Goal: Task Accomplishment & Management: Use online tool/utility

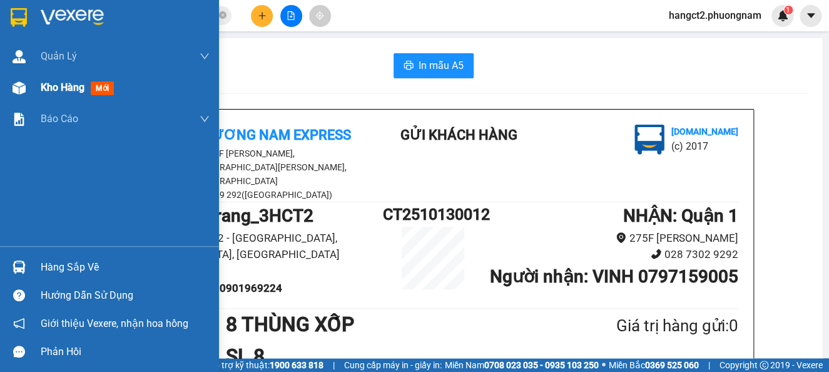
click at [33, 83] on div "Kho hàng mới" at bounding box center [109, 87] width 219 height 31
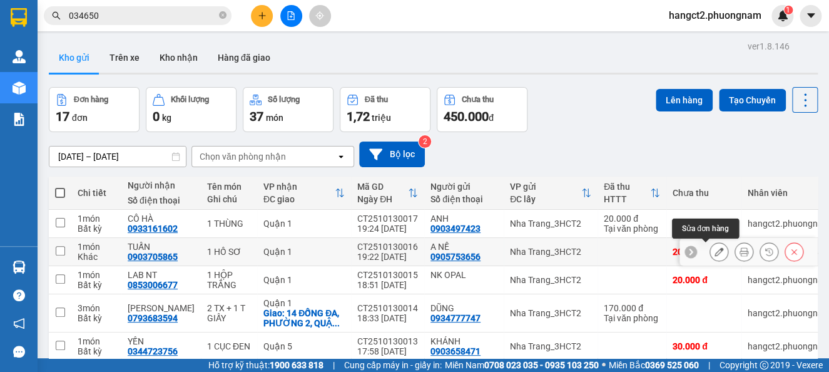
click at [715, 253] on icon at bounding box center [719, 251] width 9 height 9
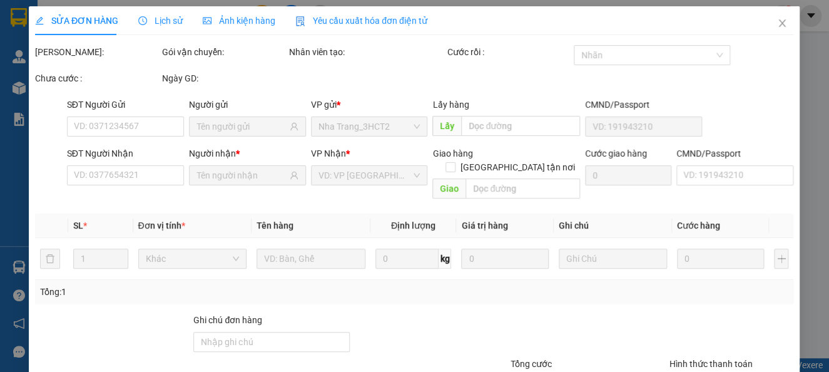
type input "0905753656"
type input "0903705865"
type input "20.000"
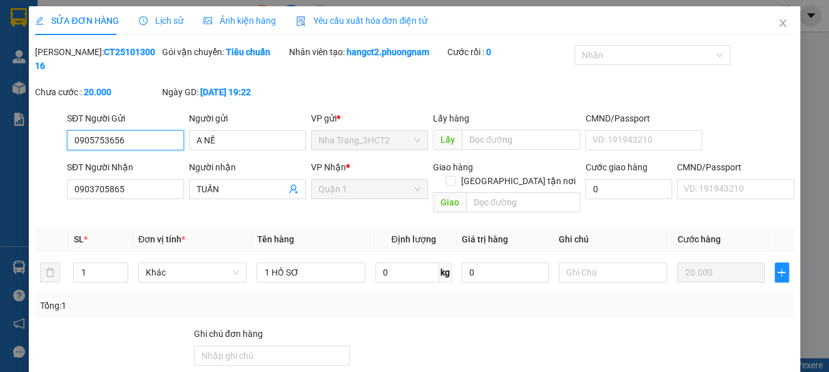
drag, startPoint x: 138, startPoint y: 133, endPoint x: 36, endPoint y: 128, distance: 101.5
click at [37, 128] on div "SĐT Người Gửi 0905753656 0905753656 Người gửi A NỀ VP gửi * [GEOGRAPHIC_DATA] L…" at bounding box center [414, 133] width 761 height 44
click at [593, 55] on div at bounding box center [646, 55] width 137 height 15
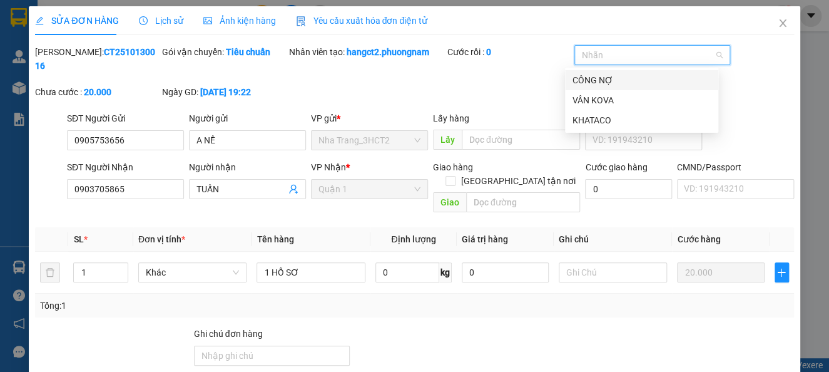
click at [590, 76] on div "CÔNG NỢ" at bounding box center [642, 80] width 138 height 14
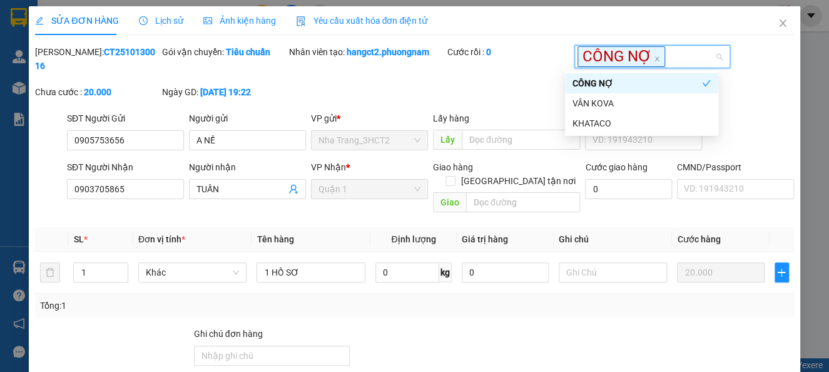
click at [449, 81] on div "[PERSON_NAME]: CT2510130016 Gói vận chuyển: Tiêu chuẩn Nhân viên tạo: hangct2.p…" at bounding box center [414, 78] width 761 height 66
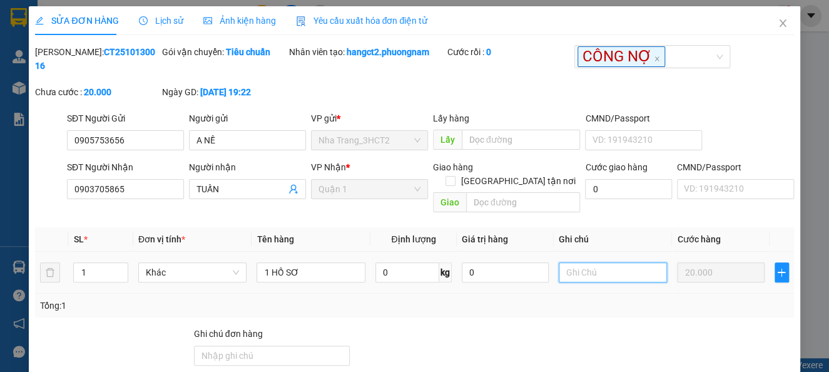
click at [574, 262] on input "text" at bounding box center [613, 272] width 109 height 20
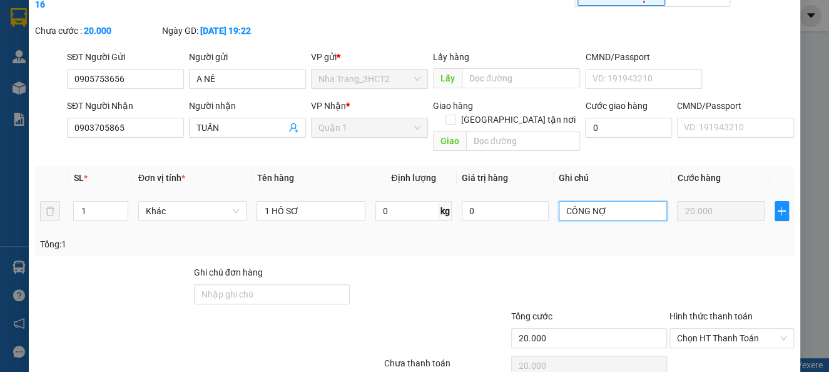
scroll to position [109, 0]
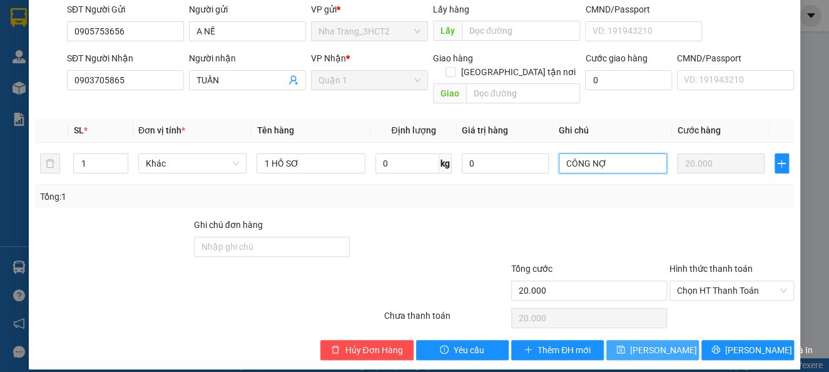
type input "CÔNG NỢ"
click at [630, 343] on span "[PERSON_NAME] thay đổi" at bounding box center [680, 350] width 100 height 14
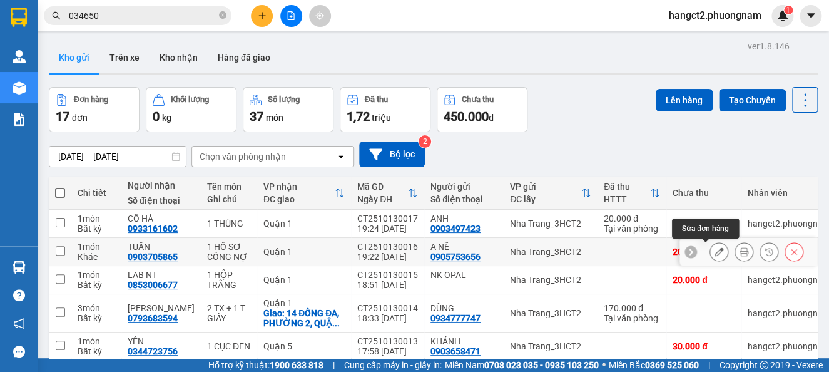
click at [715, 253] on icon at bounding box center [719, 251] width 9 height 9
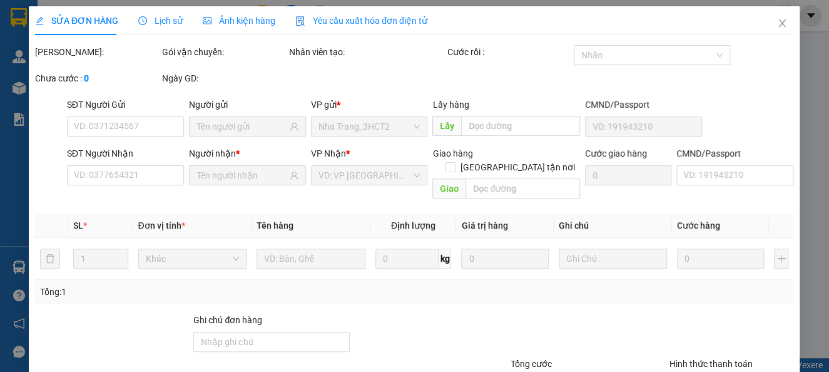
type input "0905753656"
type input "0903705865"
type input "20.000"
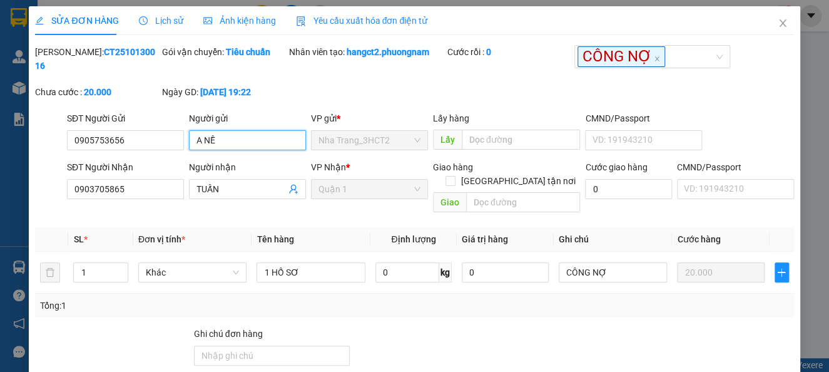
click at [233, 148] on input "A NỀ" at bounding box center [247, 140] width 117 height 20
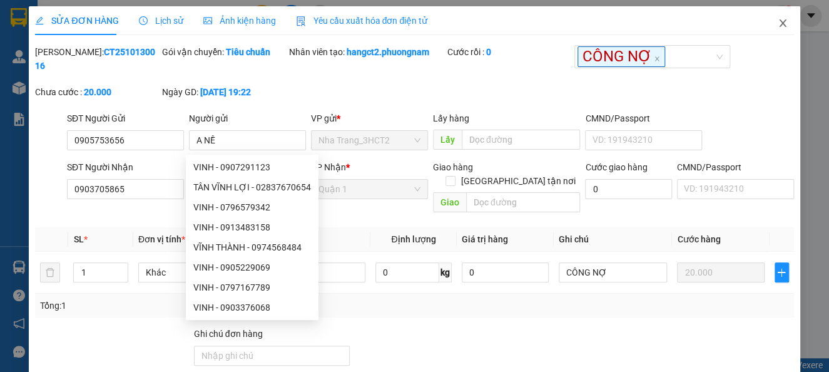
click at [778, 23] on icon "close" at bounding box center [783, 23] width 10 height 10
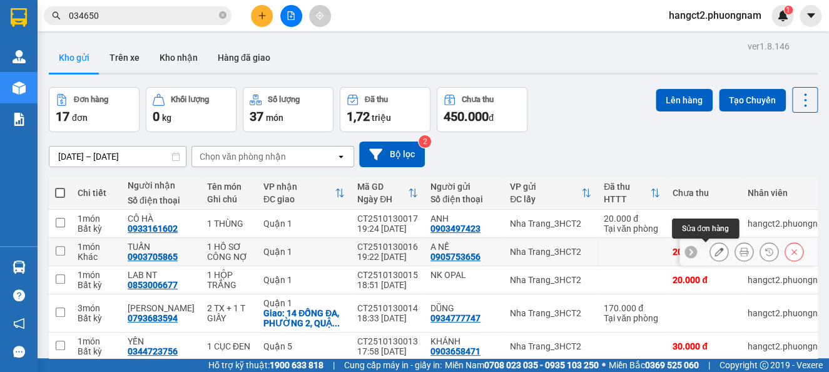
click at [715, 256] on icon at bounding box center [719, 251] width 9 height 9
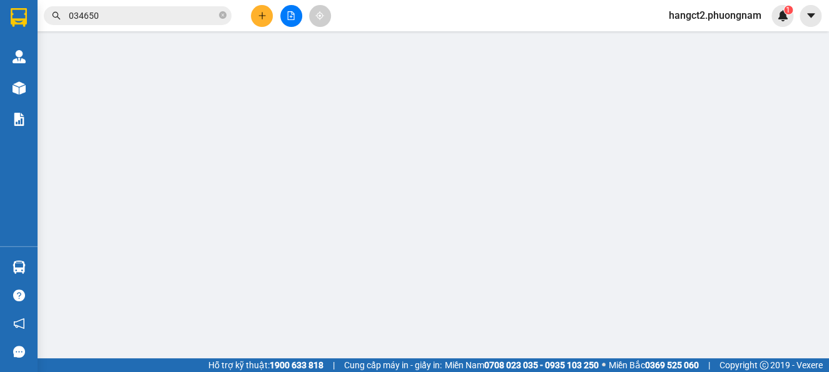
type input "0905753656"
type input "0903705865"
type input "20.000"
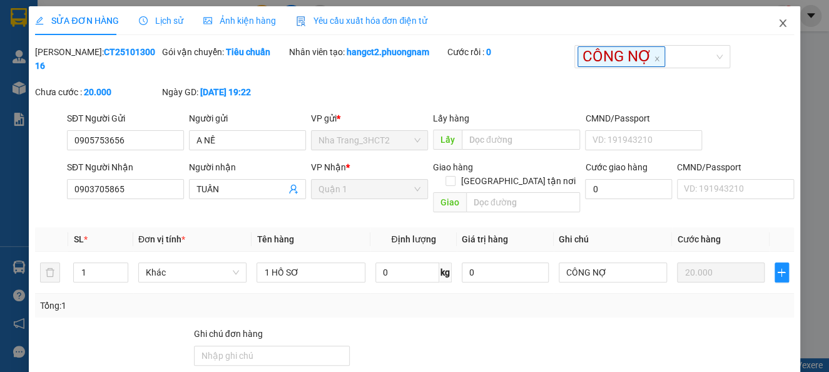
click at [778, 24] on icon "close" at bounding box center [783, 23] width 10 height 10
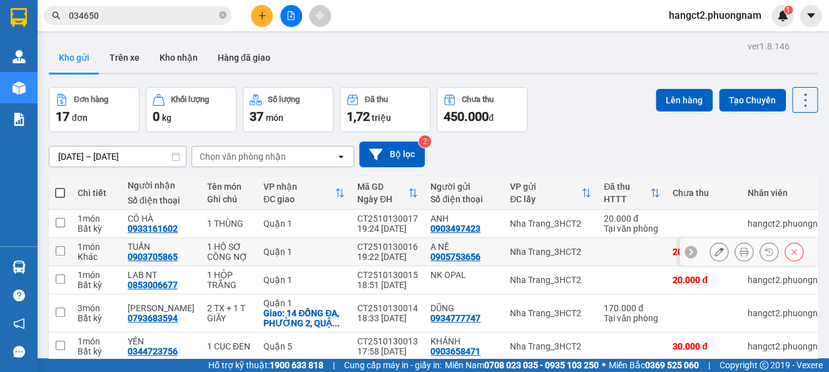
click at [715, 252] on icon at bounding box center [719, 251] width 9 height 9
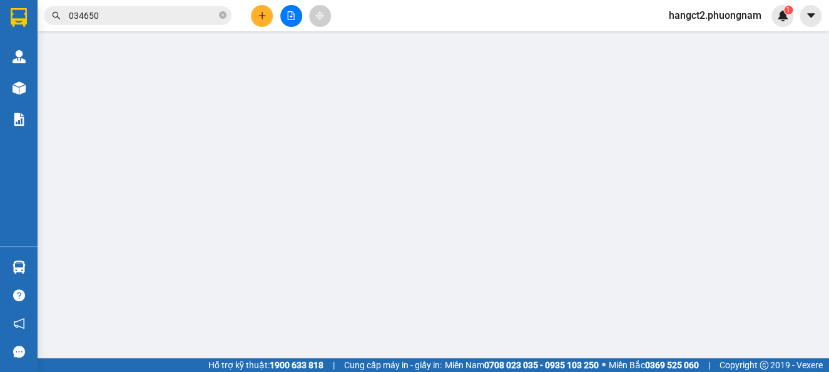
type input "0905753656"
type input "0903705865"
type input "20.000"
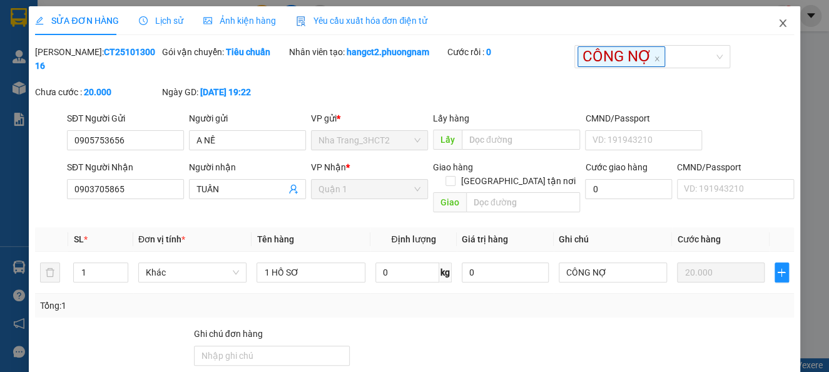
click at [775, 21] on span "Close" at bounding box center [782, 23] width 35 height 35
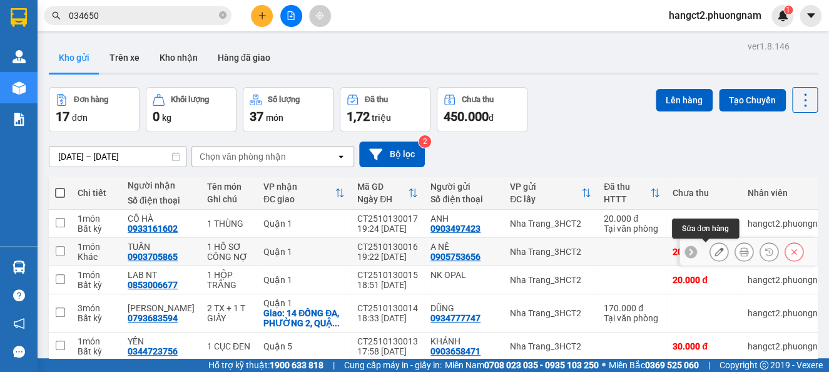
click at [715, 252] on icon at bounding box center [719, 251] width 9 height 9
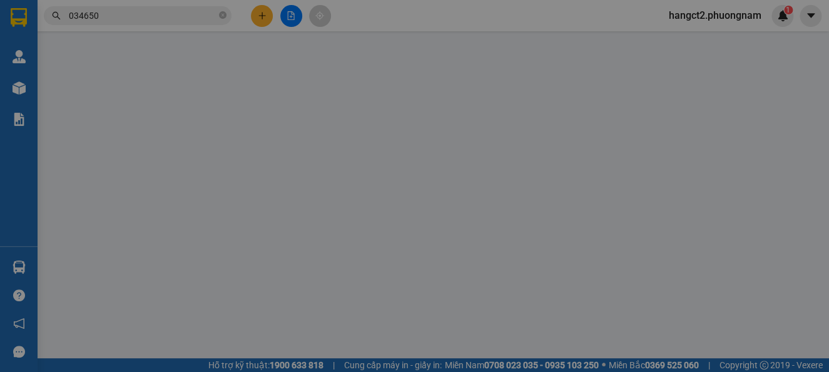
type input "0905753656"
type input "0903705865"
type input "20.000"
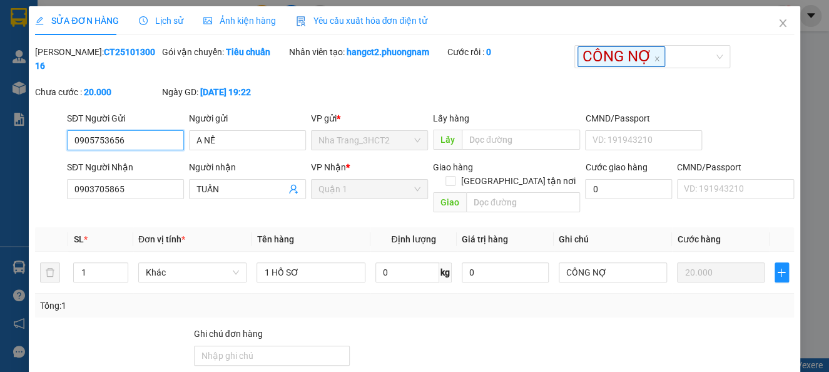
scroll to position [109, 0]
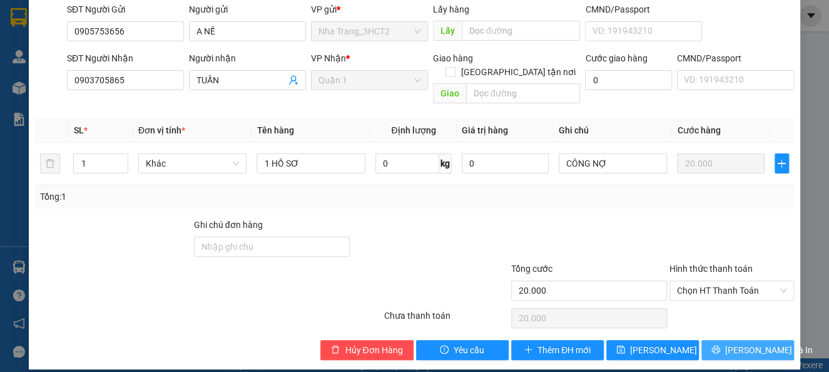
click at [718, 345] on icon "printer" at bounding box center [715, 349] width 9 height 9
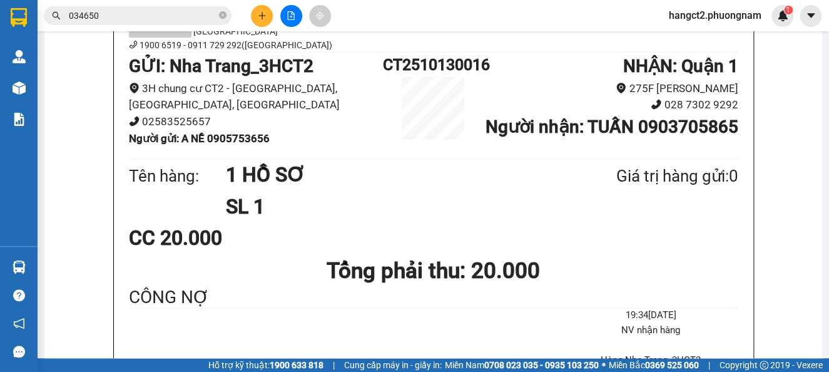
scroll to position [145, 0]
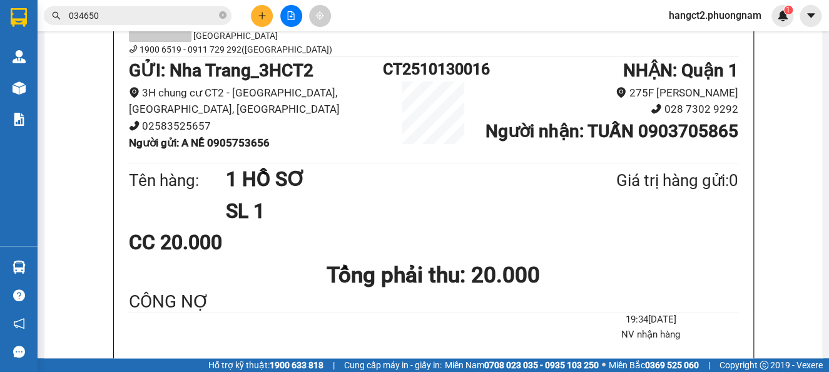
click at [228, 136] on b "Người gửi : A NỀ 0905753656" at bounding box center [199, 142] width 141 height 13
copy b "0905753656"
click at [141, 15] on input "034650" at bounding box center [143, 16] width 148 height 14
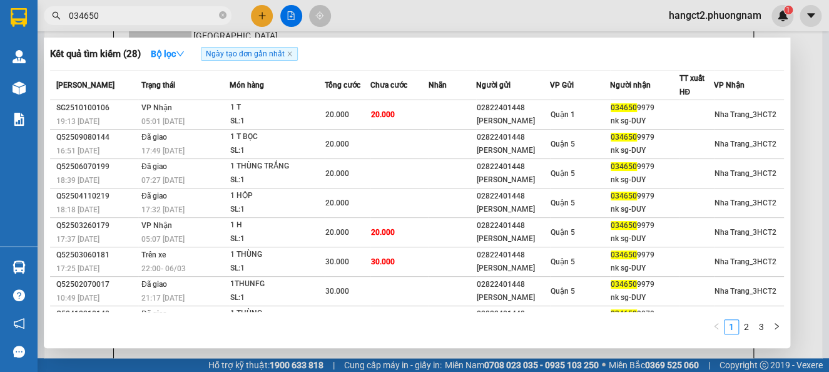
click at [141, 15] on input "034650" at bounding box center [143, 16] width 148 height 14
paste input "905753656"
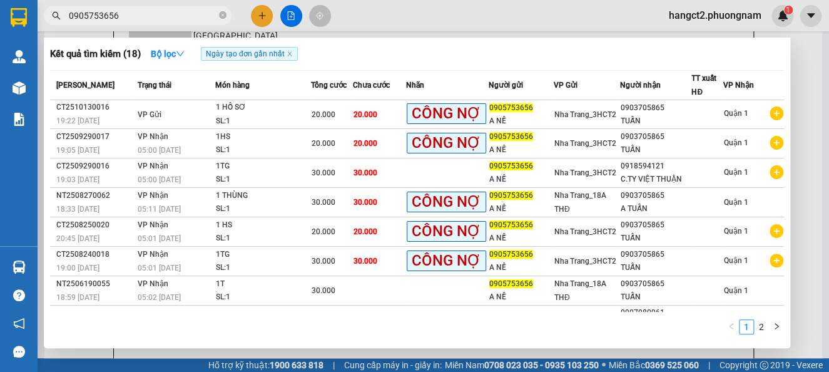
click at [803, 117] on div at bounding box center [414, 186] width 829 height 372
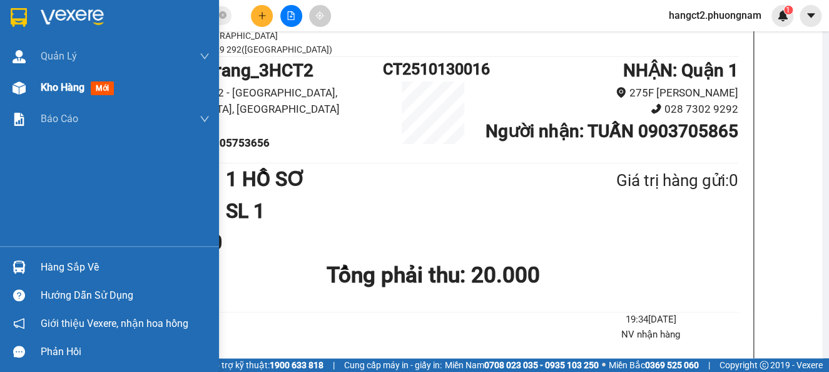
click at [22, 93] on img at bounding box center [19, 87] width 13 height 13
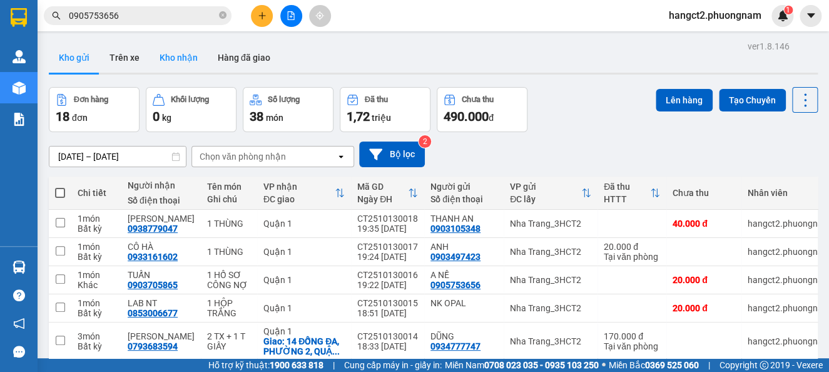
click at [171, 58] on button "Kho nhận" at bounding box center [179, 58] width 58 height 30
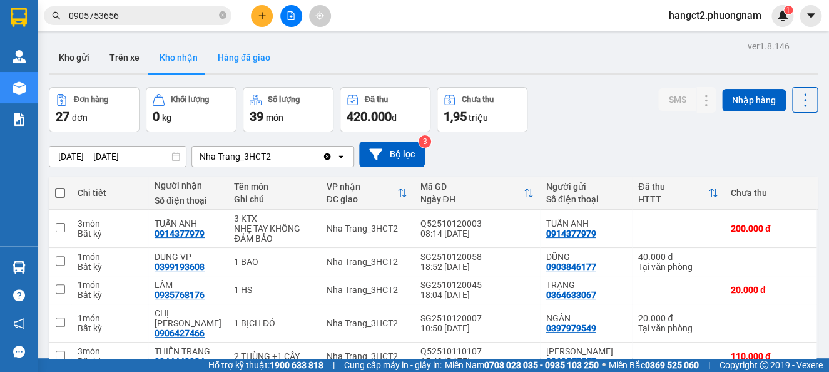
click at [259, 54] on button "Hàng đã giao" at bounding box center [244, 58] width 73 height 30
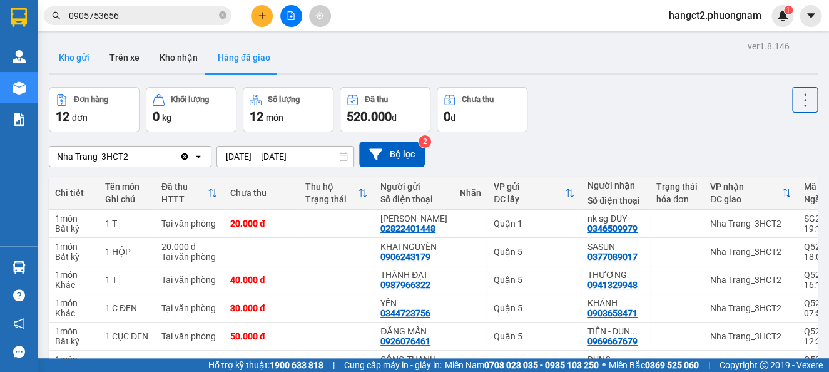
click at [68, 60] on button "Kho gửi" at bounding box center [74, 58] width 51 height 30
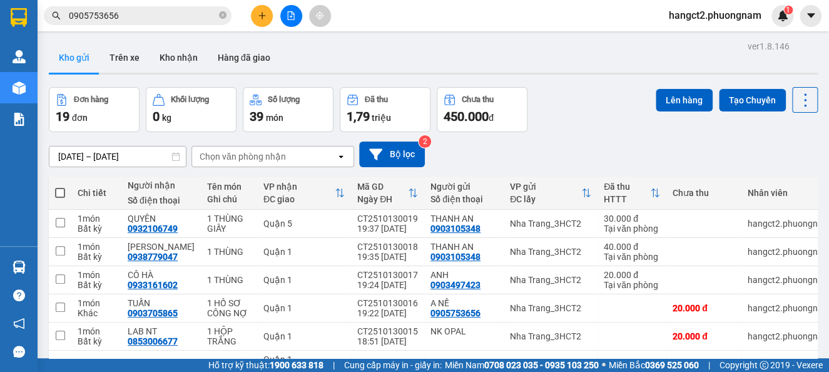
click at [535, 147] on div "[DATE] – [DATE] Press the down arrow key to interact with the calendar and sele…" at bounding box center [433, 154] width 769 height 26
click at [257, 16] on button at bounding box center [262, 16] width 22 height 22
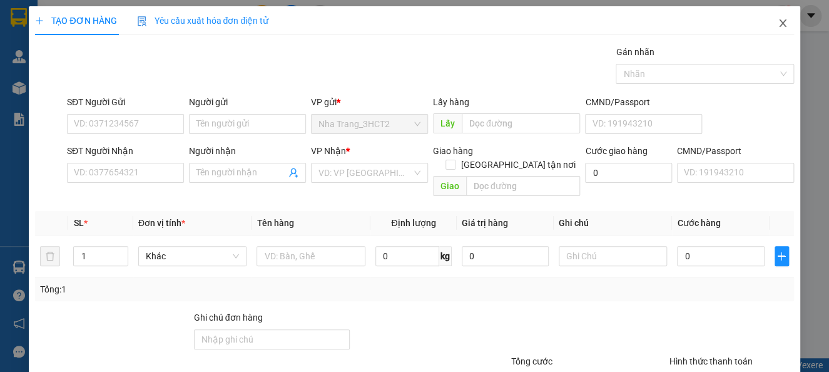
click at [778, 22] on icon "close" at bounding box center [783, 23] width 10 height 10
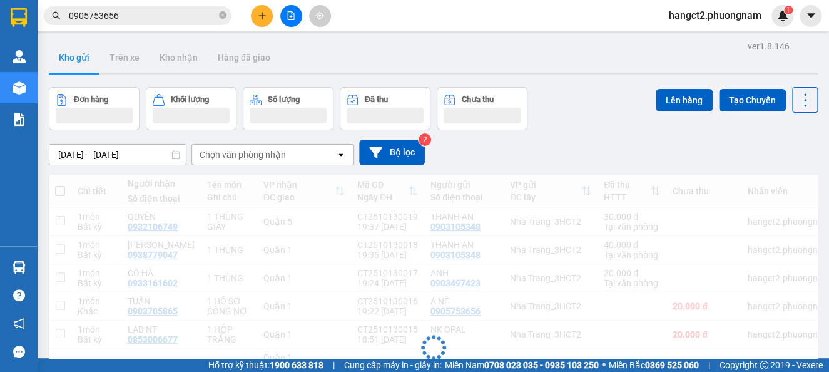
click at [143, 16] on input "0905753656" at bounding box center [143, 16] width 148 height 14
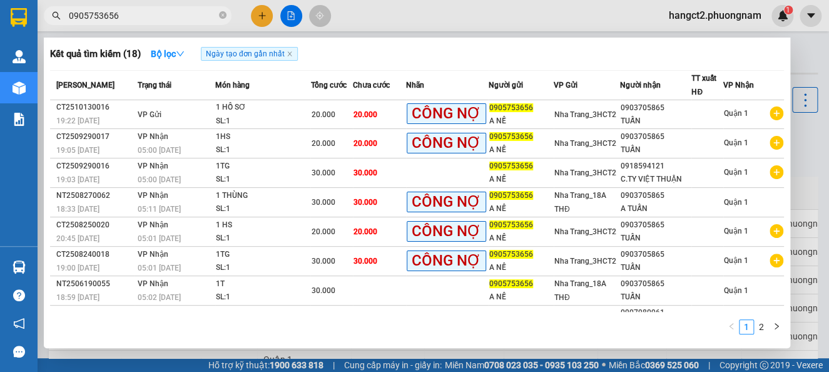
click at [143, 16] on input "0905753656" at bounding box center [143, 16] width 148 height 14
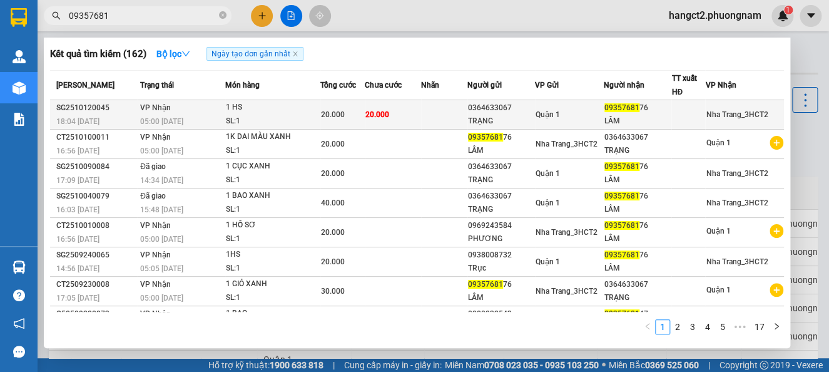
type input "09357681"
click at [358, 115] on div "20.000" at bounding box center [342, 115] width 43 height 14
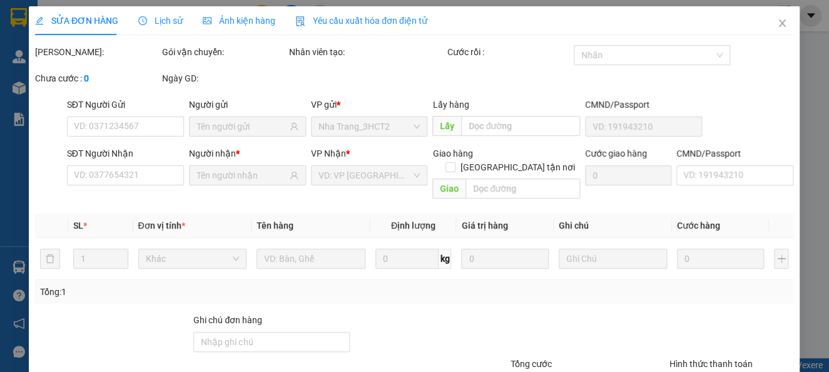
type input "0364633067"
type input "TRẠNG"
type input "0935768176"
type input "LÂM"
type input "20.000"
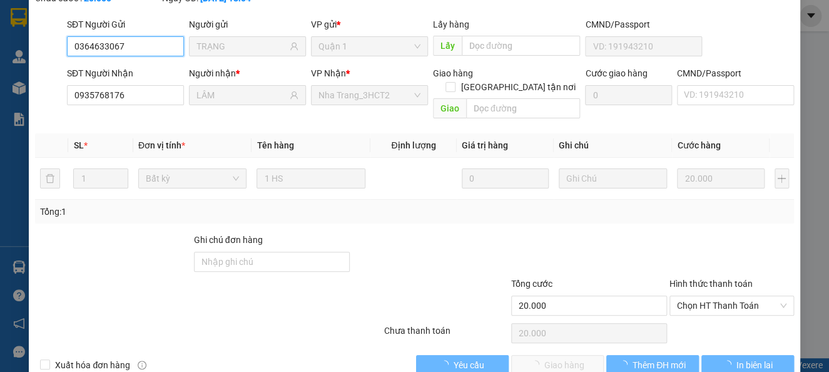
scroll to position [107, 0]
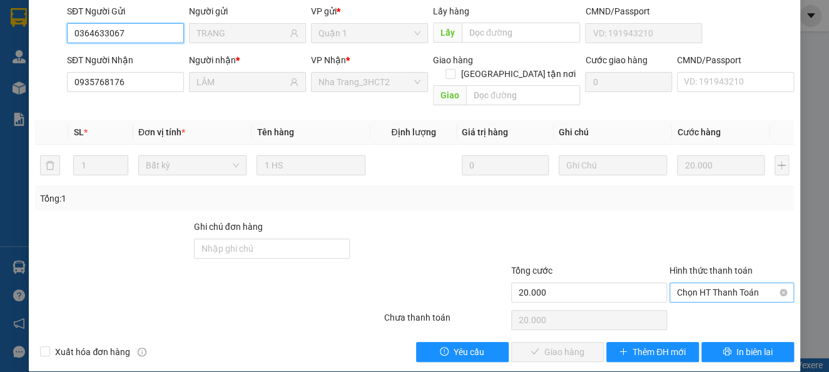
click at [699, 283] on span "Chọn HT Thanh Toán" at bounding box center [732, 292] width 110 height 19
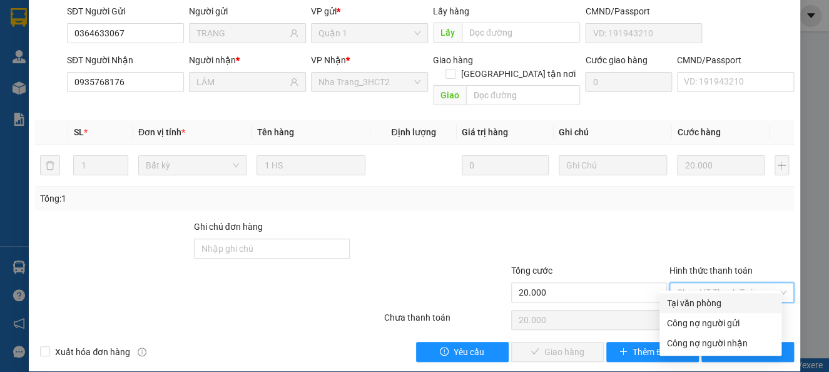
click at [690, 301] on div "Tại văn phòng" at bounding box center [720, 303] width 107 height 14
type input "0"
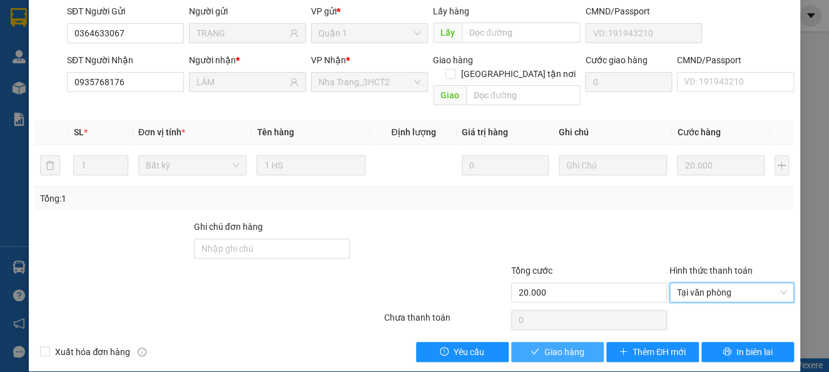
click at [572, 345] on span "Giao hàng" at bounding box center [564, 352] width 40 height 14
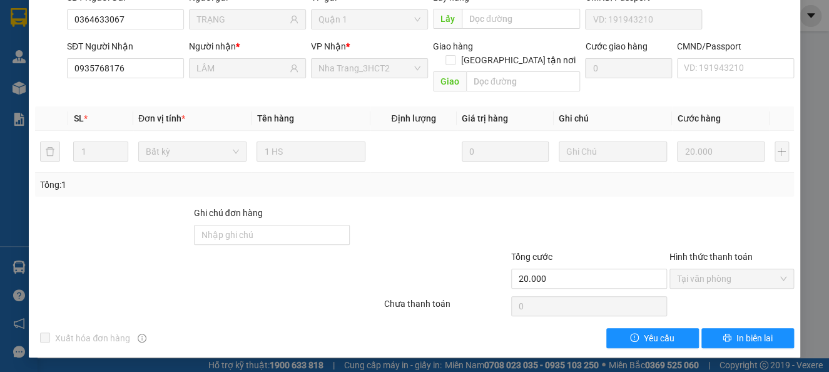
scroll to position [0, 0]
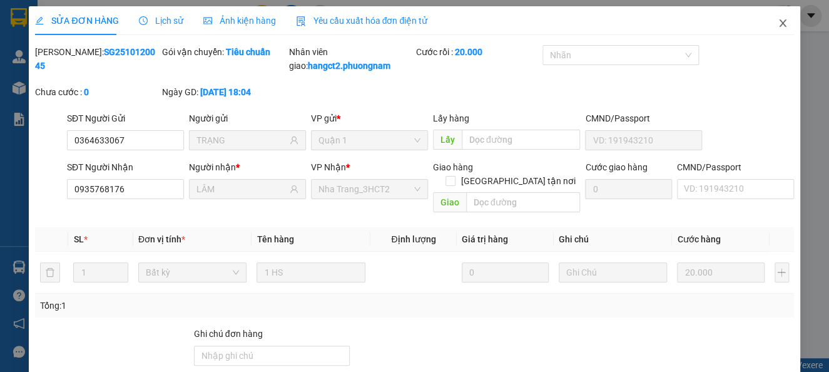
click at [778, 19] on icon "close" at bounding box center [783, 23] width 10 height 10
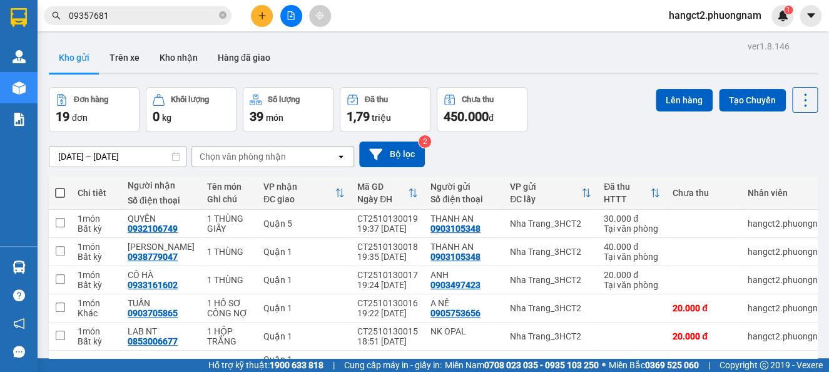
click at [141, 18] on input "09357681" at bounding box center [143, 16] width 148 height 14
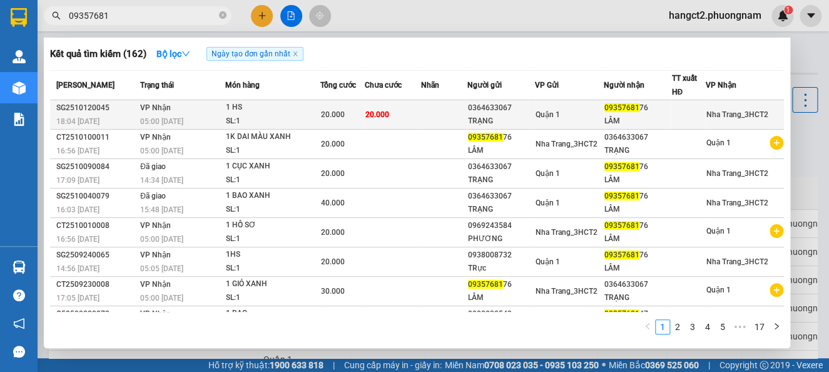
click at [457, 107] on td at bounding box center [444, 114] width 46 height 29
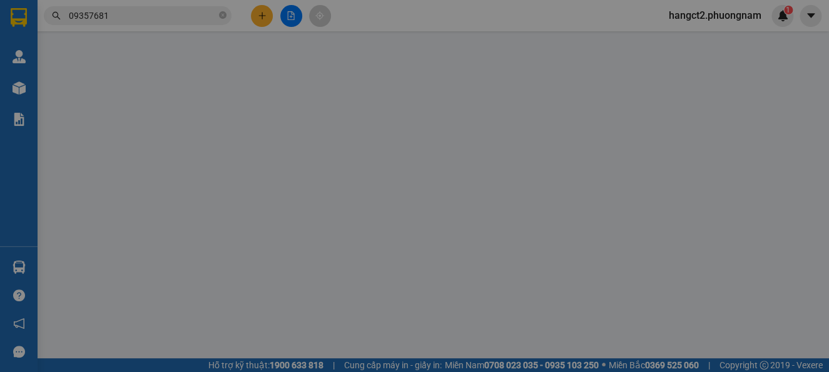
type input "0364633067"
type input "TRẠNG"
type input "0935768176"
type input "LÂM"
type input "20.000"
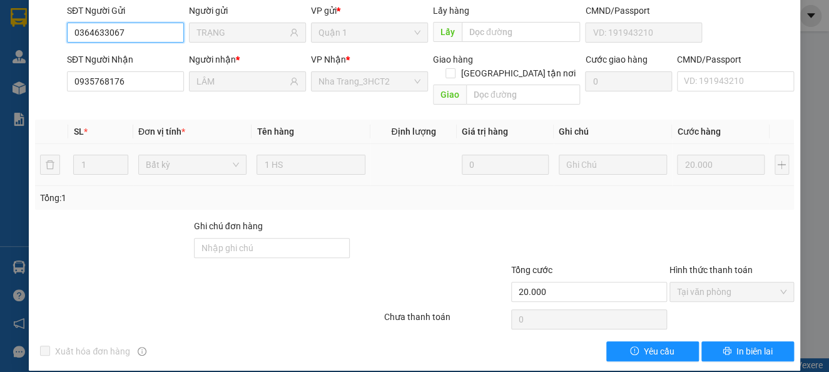
scroll to position [121, 0]
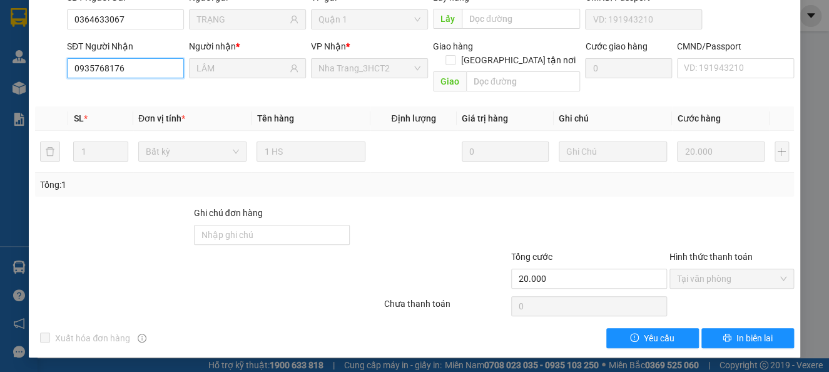
drag, startPoint x: 130, startPoint y: 89, endPoint x: 19, endPoint y: 86, distance: 110.8
click at [22, 86] on div "SỬA ĐƠN HÀNG Lịch sử Ảnh kiện hàng Yêu cầu xuất hóa đơn điện tử Total Paid Fee …" at bounding box center [414, 186] width 829 height 372
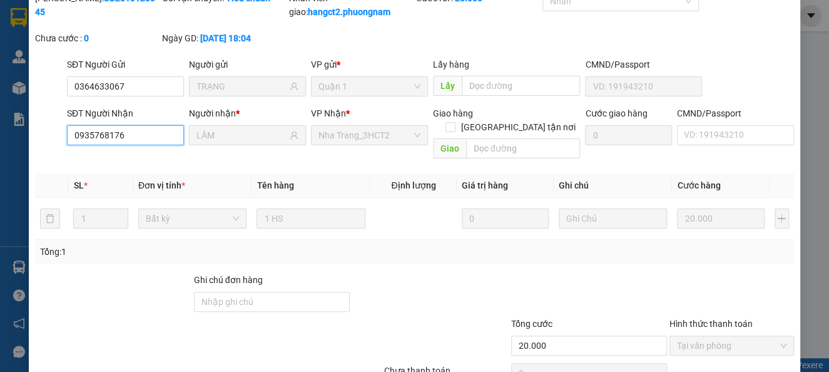
scroll to position [0, 0]
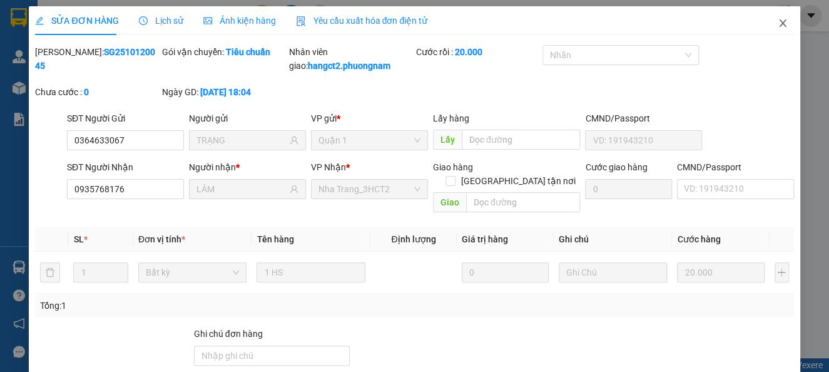
click at [778, 24] on icon "close" at bounding box center [783, 23] width 10 height 10
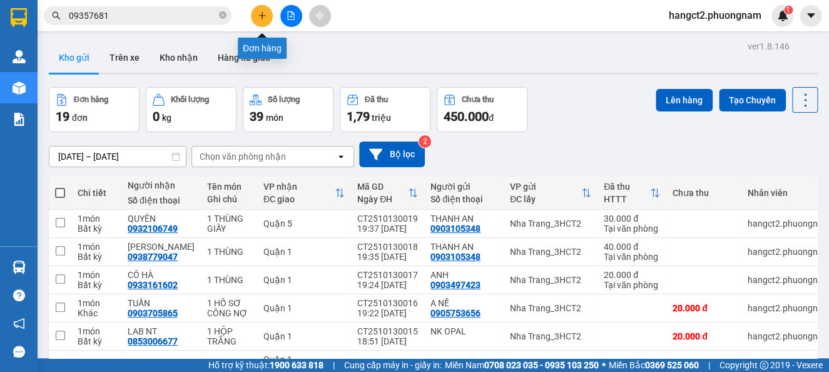
click at [266, 16] on icon "plus" at bounding box center [262, 15] width 9 height 9
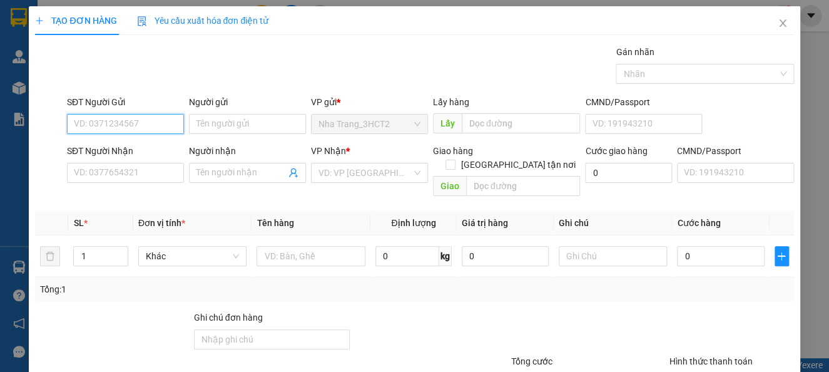
paste input "0935768176"
type input "0935768176"
click at [118, 146] on div "0935768176 - LÂM" at bounding box center [124, 149] width 100 height 14
type input "LÂM"
type input "0364633067"
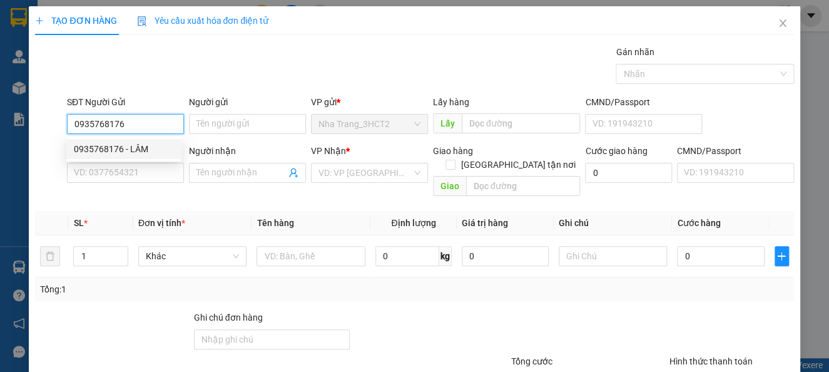
type input "TRẠNG"
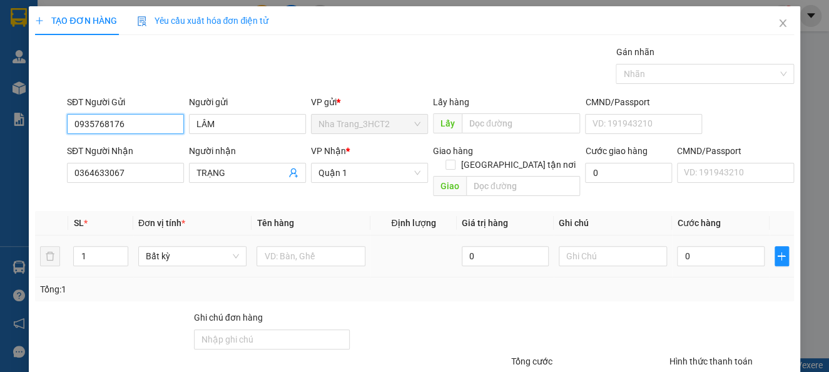
type input "0935768176"
click at [328, 253] on div at bounding box center [311, 255] width 109 height 25
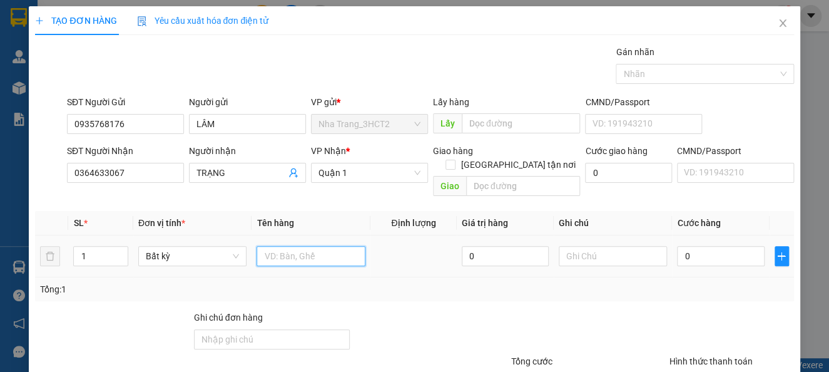
click at [318, 246] on input "text" at bounding box center [311, 256] width 109 height 20
type input "1 HỒ SƠ"
type input "2"
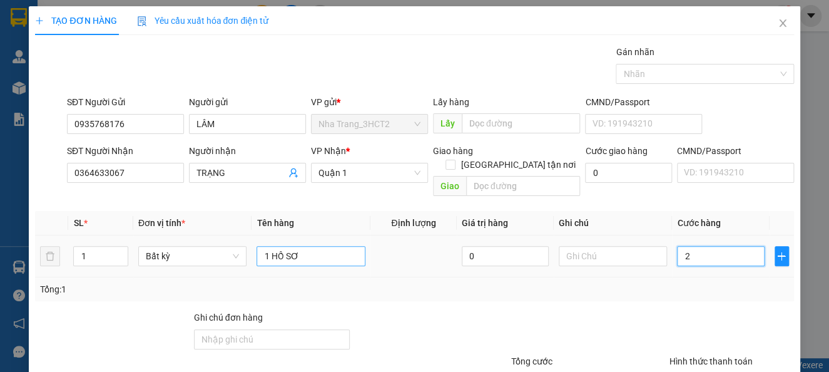
type input "20"
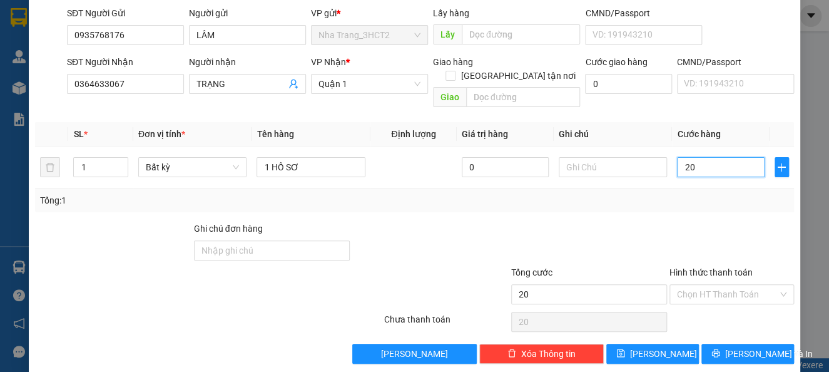
scroll to position [91, 0]
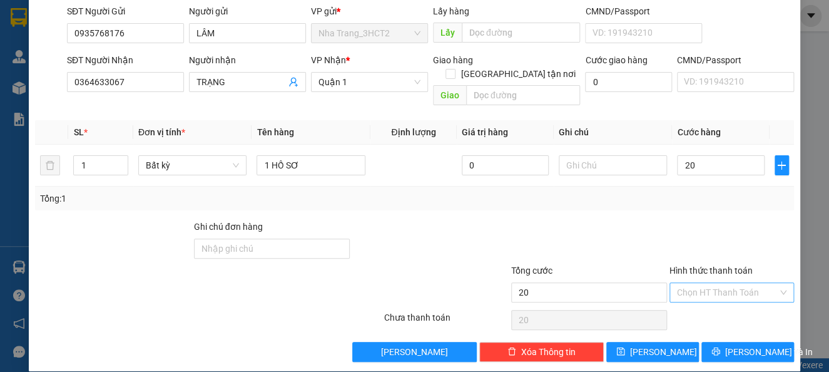
click at [701, 283] on input "Hình thức thanh toán" at bounding box center [727, 292] width 101 height 19
type input "20.000"
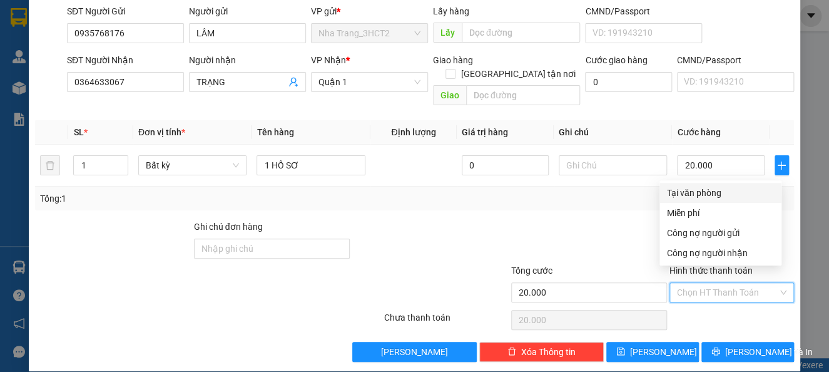
click at [681, 190] on div "Tại văn phòng" at bounding box center [720, 193] width 107 height 14
type input "0"
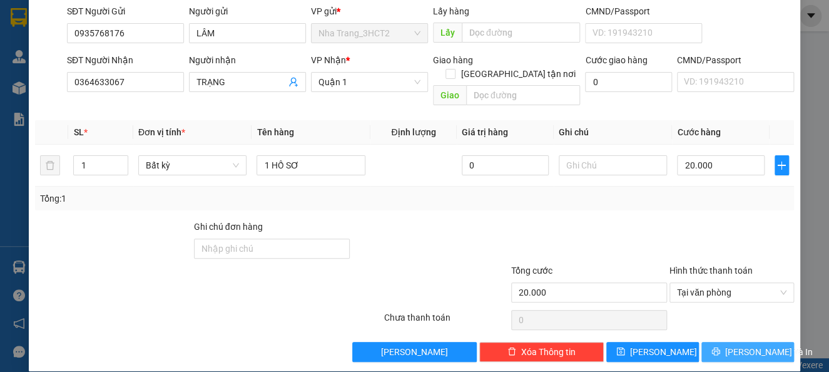
drag, startPoint x: 722, startPoint y: 339, endPoint x: 718, endPoint y: 332, distance: 7.3
click at [721, 342] on button "[PERSON_NAME] và In" at bounding box center [747, 352] width 93 height 20
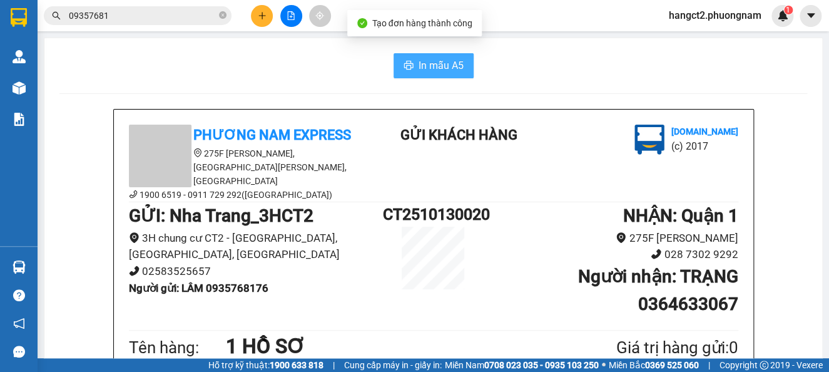
click at [455, 57] on button "In mẫu A5" at bounding box center [434, 65] width 80 height 25
click at [445, 64] on span "In mẫu A5" at bounding box center [441, 66] width 45 height 16
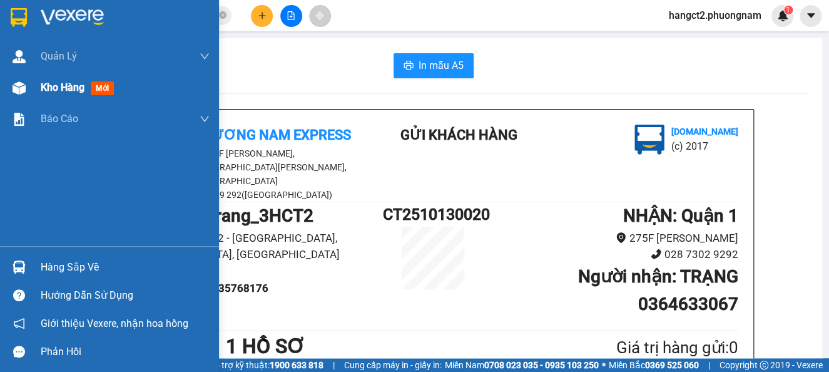
click at [46, 78] on div "Kho hàng mới" at bounding box center [125, 87] width 169 height 31
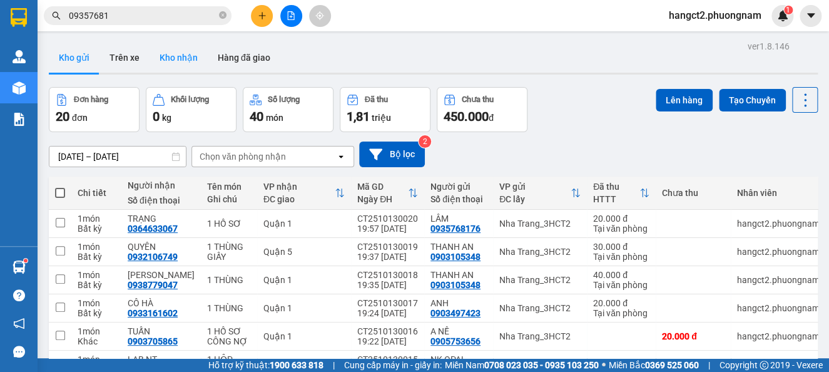
click at [179, 51] on button "Kho nhận" at bounding box center [179, 58] width 58 height 30
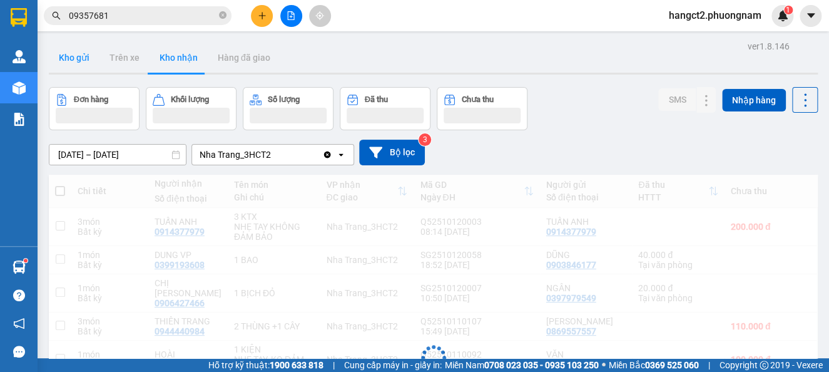
click at [76, 61] on button "Kho gửi" at bounding box center [74, 58] width 51 height 30
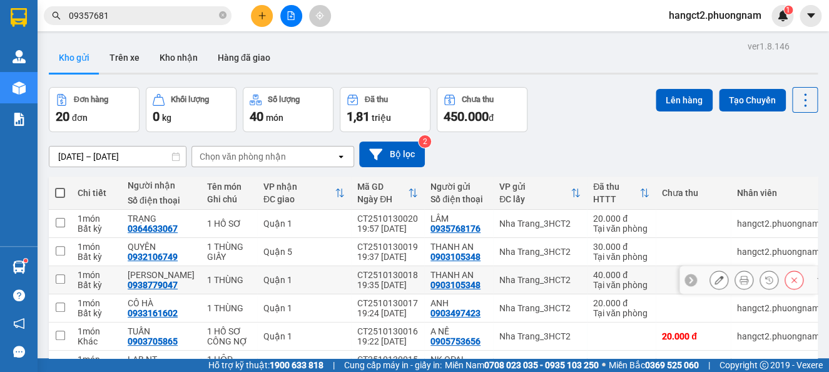
scroll to position [200, 0]
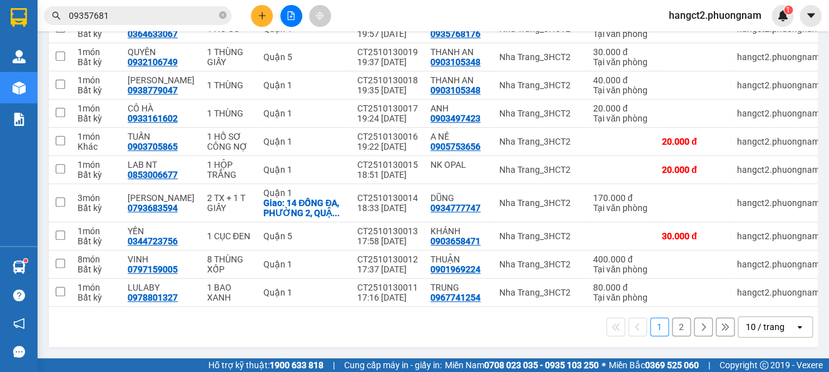
click at [763, 327] on div "10 / trang" at bounding box center [765, 326] width 39 height 13
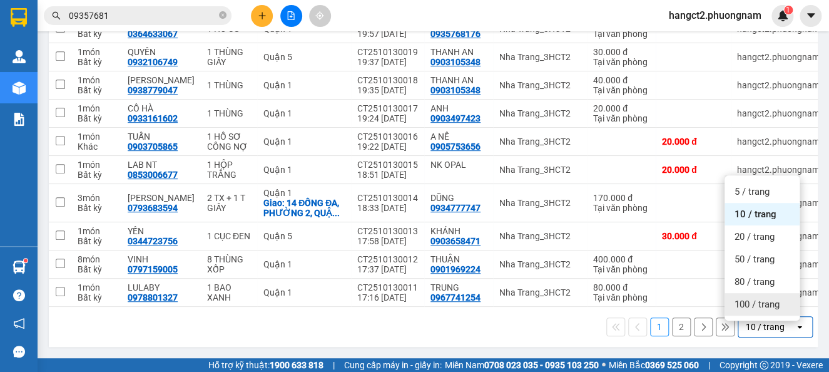
click at [758, 301] on span "100 / trang" at bounding box center [757, 304] width 45 height 13
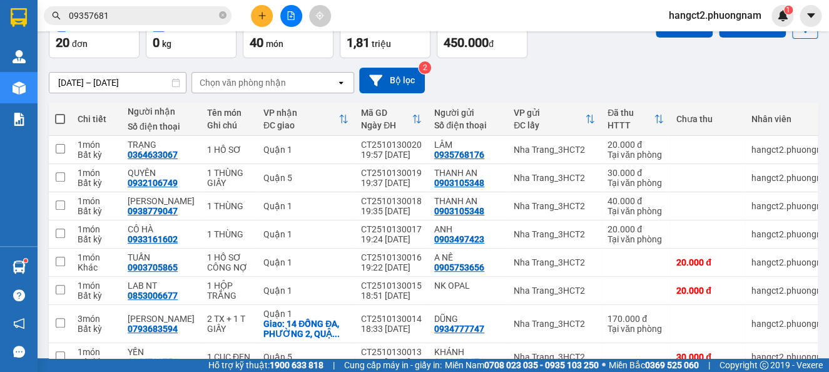
scroll to position [0, 0]
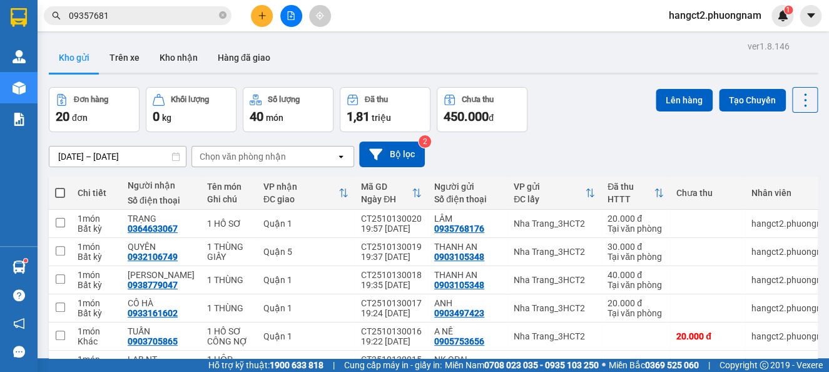
click at [61, 188] on span at bounding box center [60, 193] width 10 height 10
click at [60, 186] on input "checkbox" at bounding box center [60, 186] width 0 height 0
checkbox input "true"
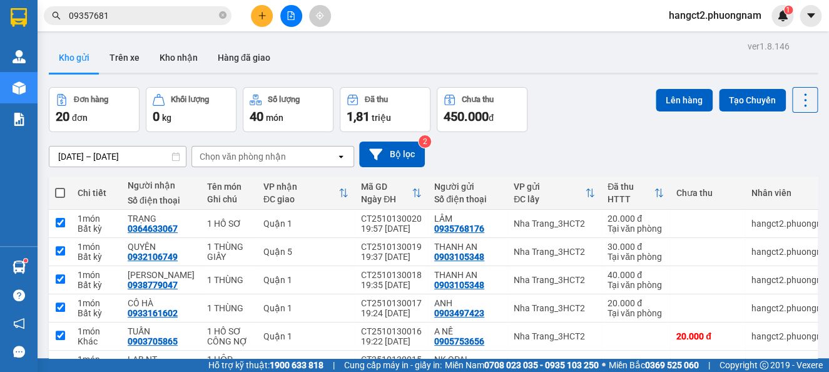
checkbox input "true"
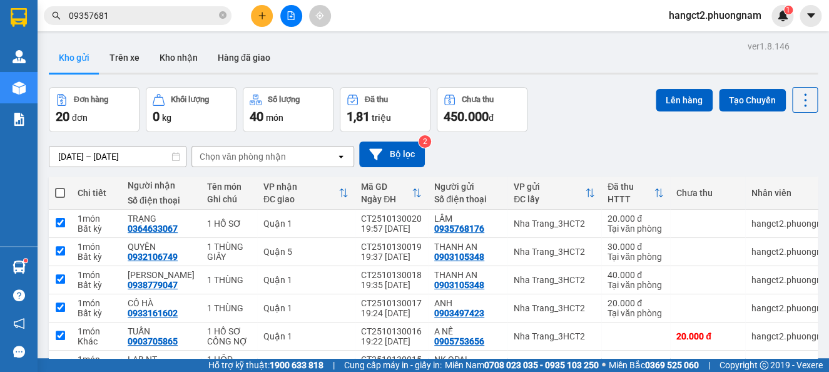
checkbox input "true"
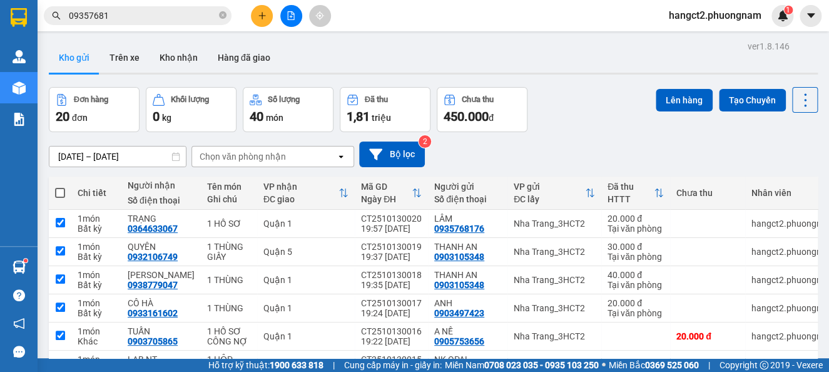
checkbox input "true"
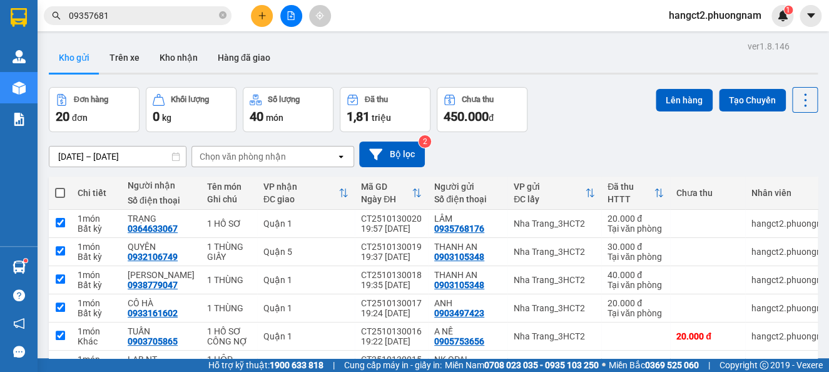
checkbox input "true"
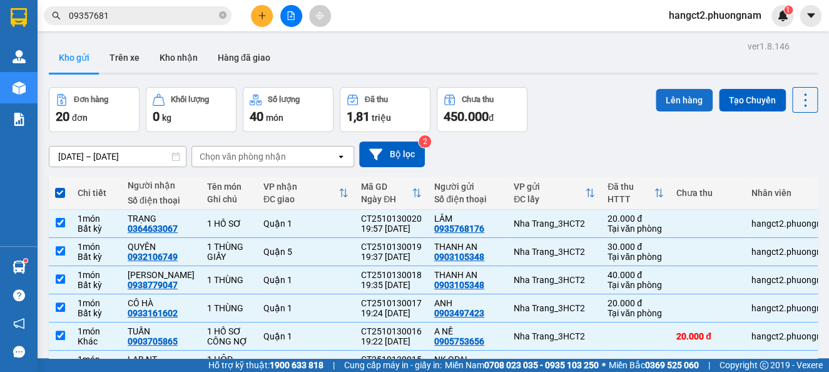
click at [691, 93] on button "Lên hàng" at bounding box center [684, 100] width 57 height 23
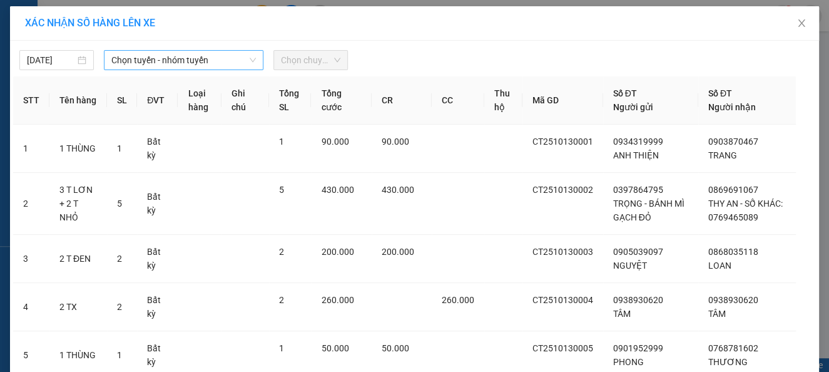
click at [137, 66] on span "Chọn tuyến - nhóm tuyến" at bounding box center [183, 60] width 145 height 19
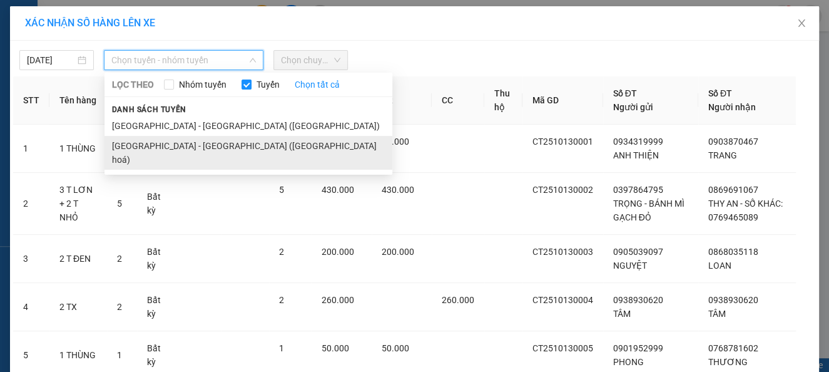
click at [159, 141] on li "[GEOGRAPHIC_DATA] - [GEOGRAPHIC_DATA] ([GEOGRAPHIC_DATA] hoá)" at bounding box center [248, 153] width 288 height 34
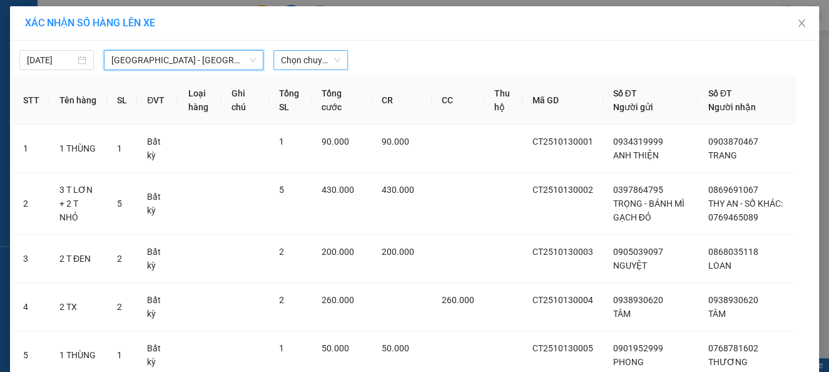
click at [324, 58] on span "Chọn chuyến" at bounding box center [310, 60] width 59 height 19
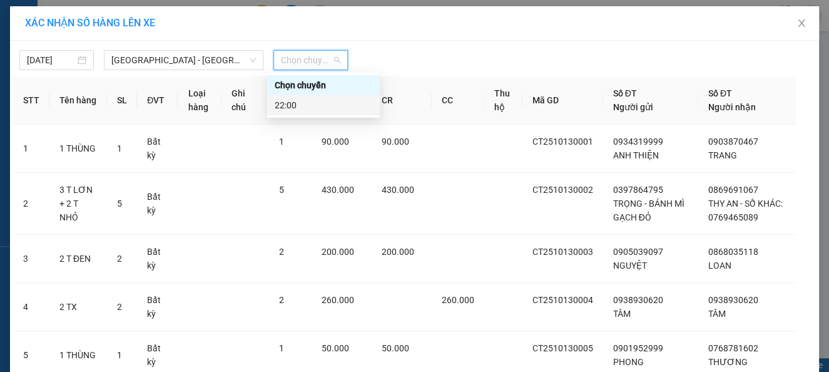
click at [319, 111] on div "22:00" at bounding box center [324, 105] width 98 height 14
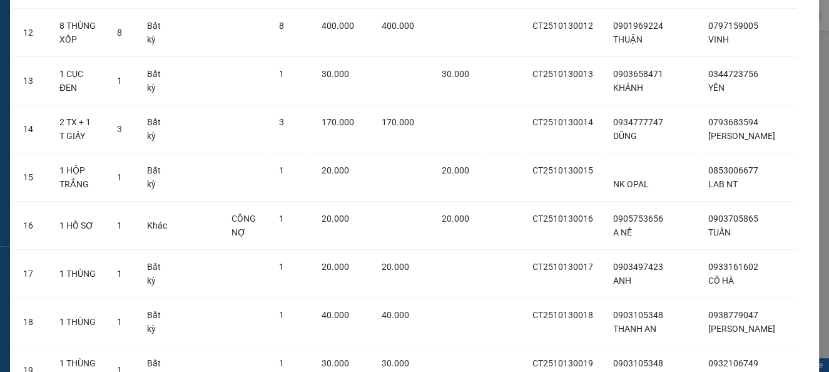
scroll to position [828, 0]
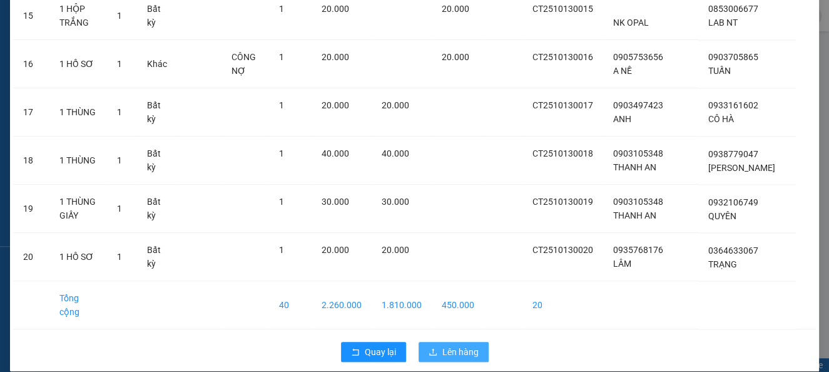
click at [451, 342] on button "Lên hàng" at bounding box center [454, 352] width 70 height 20
